Goal: Transaction & Acquisition: Purchase product/service

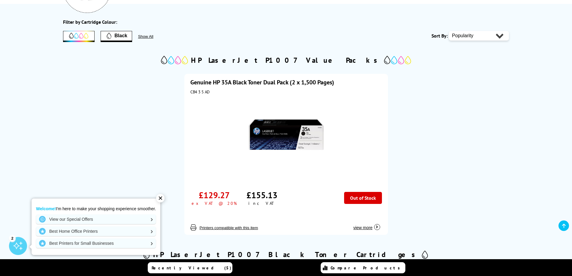
click at [315, 137] on img at bounding box center [285, 135] width 75 height 75
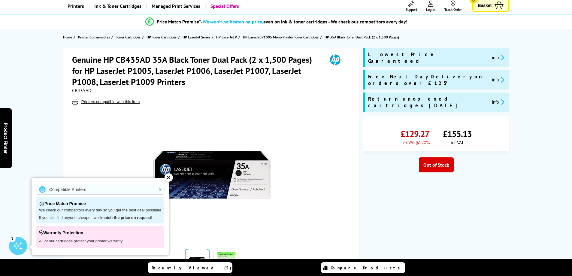
scroll to position [30, 0]
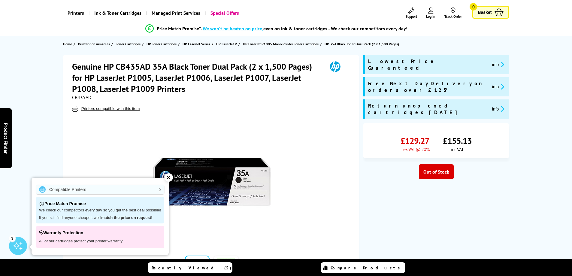
click at [166, 177] on div "✕" at bounding box center [168, 177] width 8 height 8
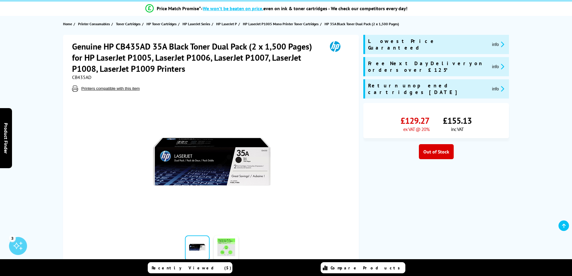
scroll to position [60, 0]
